Goal: Check status

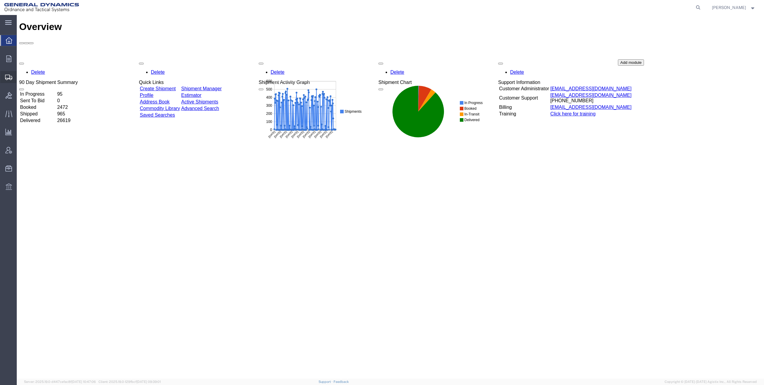
click at [21, 77] on span "Shipments" at bounding box center [18, 77] width 4 height 12
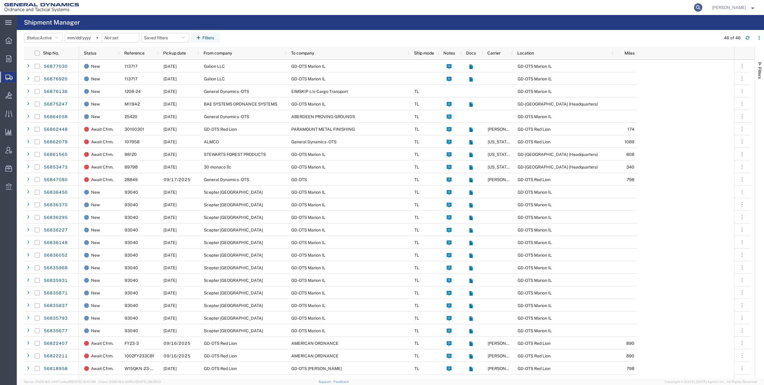
click at [701, 6] on icon at bounding box center [698, 7] width 8 height 8
type input "56862453"
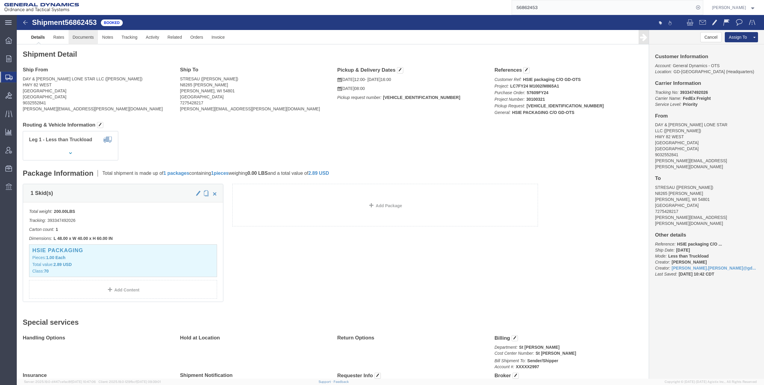
click link "Documents"
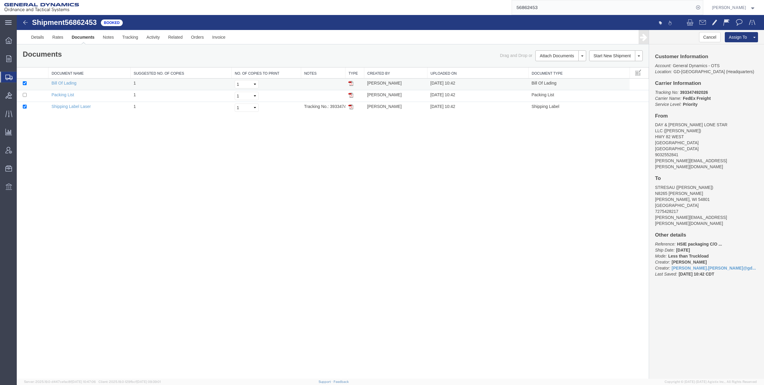
click at [351, 83] on img at bounding box center [351, 83] width 5 height 5
